Goal: Navigation & Orientation: Find specific page/section

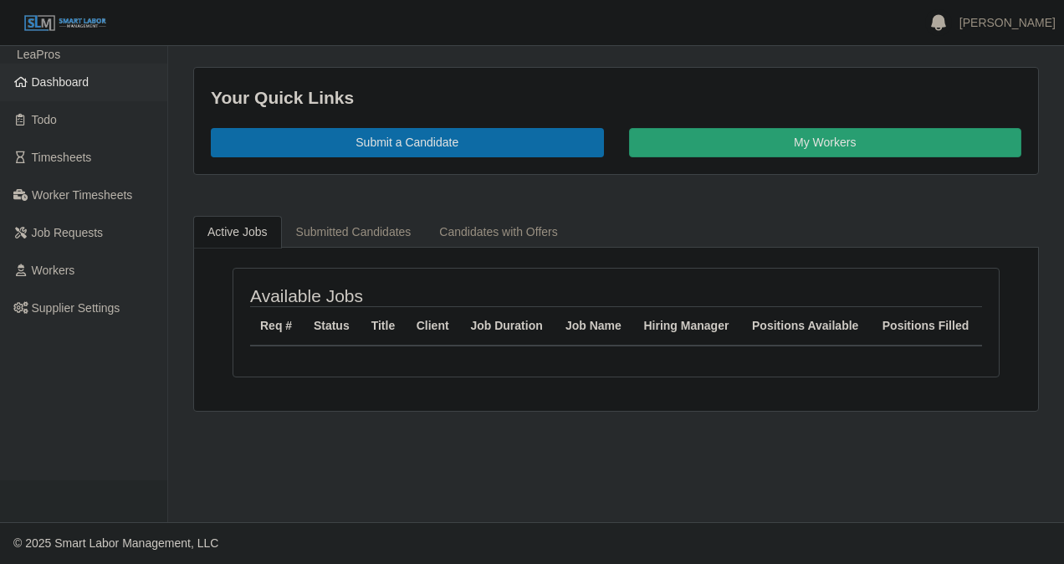
click at [64, 85] on span "Dashboard" at bounding box center [61, 81] width 58 height 13
click at [63, 82] on span "Dashboard" at bounding box center [61, 81] width 58 height 13
click at [43, 82] on span "Dashboard" at bounding box center [61, 81] width 58 height 13
click at [85, 82] on span "Dashboard" at bounding box center [61, 81] width 58 height 13
click at [59, 87] on span "Dashboard" at bounding box center [61, 81] width 58 height 13
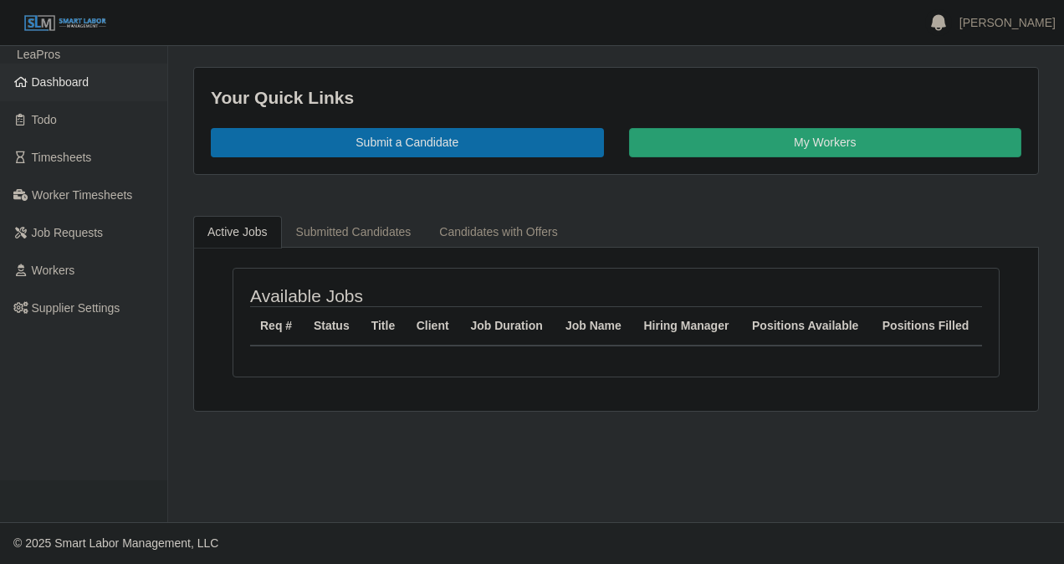
click at [41, 82] on span "Dashboard" at bounding box center [61, 81] width 58 height 13
click at [62, 84] on span "Dashboard" at bounding box center [61, 81] width 58 height 13
click at [70, 80] on span "Dashboard" at bounding box center [61, 81] width 58 height 13
